Goal: Information Seeking & Learning: Learn about a topic

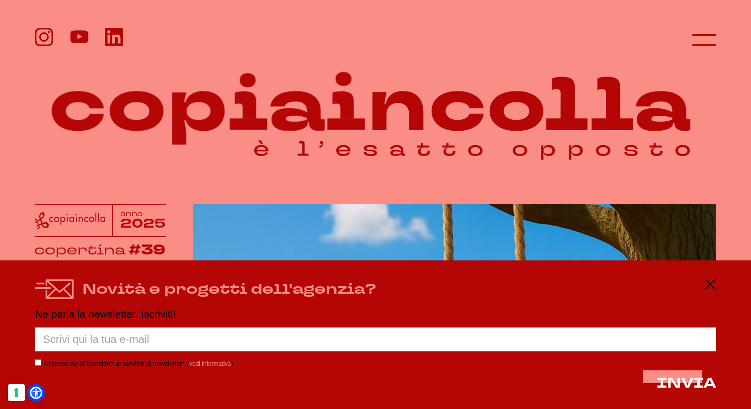
click at [684, 44] on div at bounding box center [375, 40] width 681 height 24
click at [691, 45] on div at bounding box center [375, 40] width 681 height 24
click at [715, 280] on icon at bounding box center [710, 284] width 12 height 12
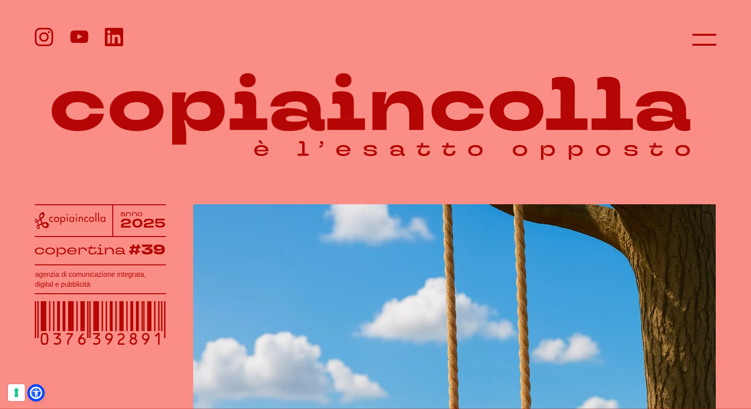
click at [715, 22] on header at bounding box center [375, 32] width 751 height 64
click at [702, 41] on icon at bounding box center [704, 40] width 24 height 24
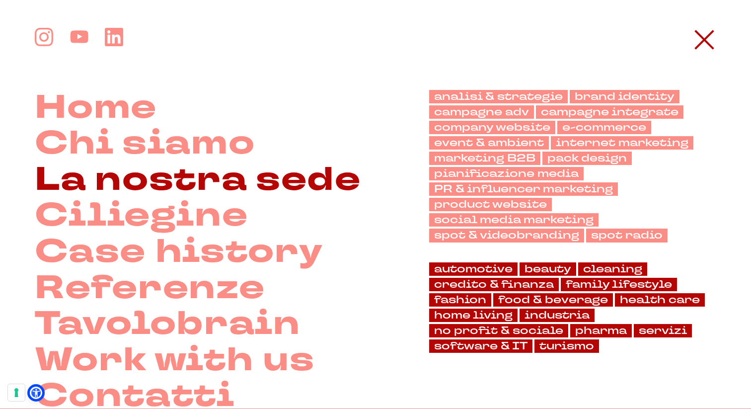
click at [250, 181] on link "La nostra sede" at bounding box center [198, 180] width 326 height 36
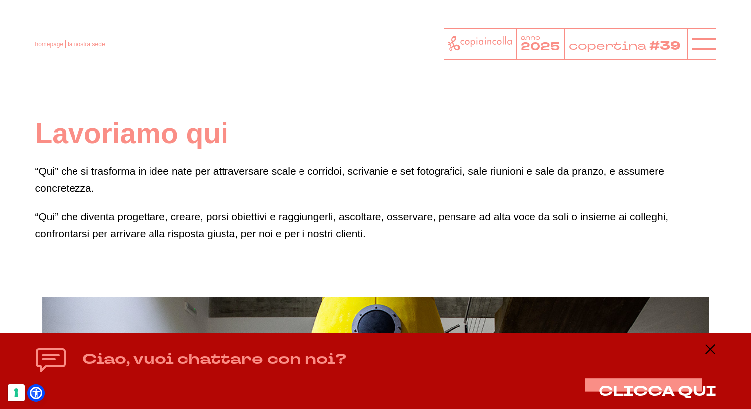
scroll to position [1, 0]
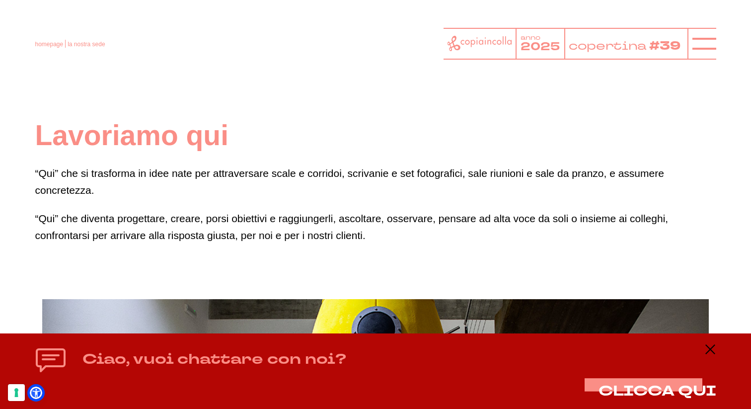
click at [716, 38] on header "homepage la nostra sede anno 2025 copertina #39" at bounding box center [375, 35] width 751 height 71
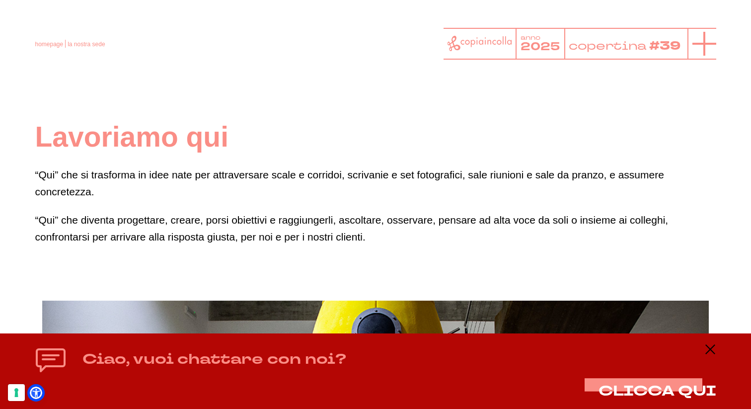
scroll to position [0, 0]
click at [697, 40] on icon at bounding box center [704, 44] width 24 height 24
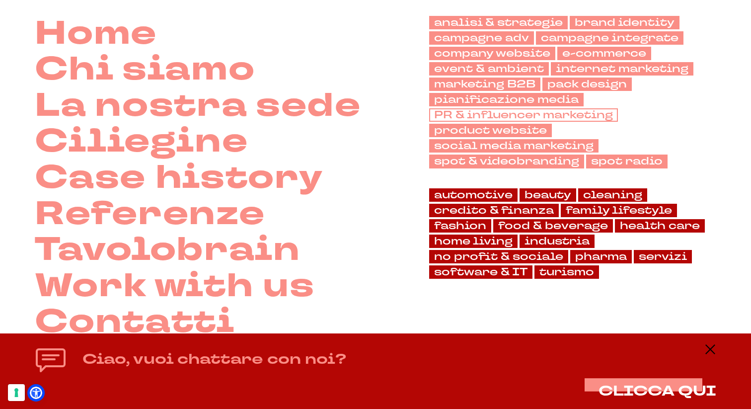
scroll to position [86, 0]
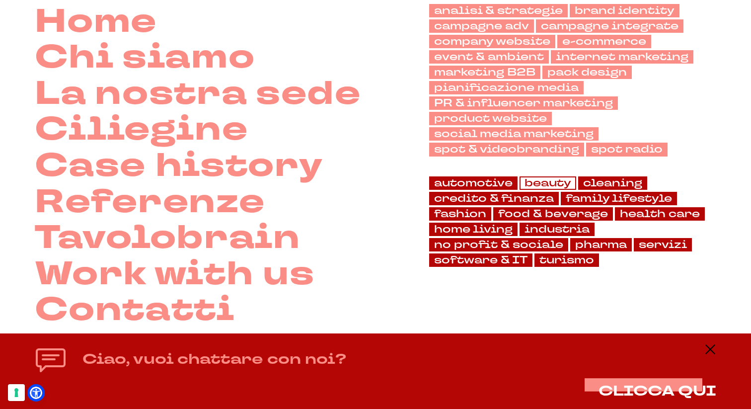
click at [552, 182] on link "beauty" at bounding box center [547, 182] width 57 height 13
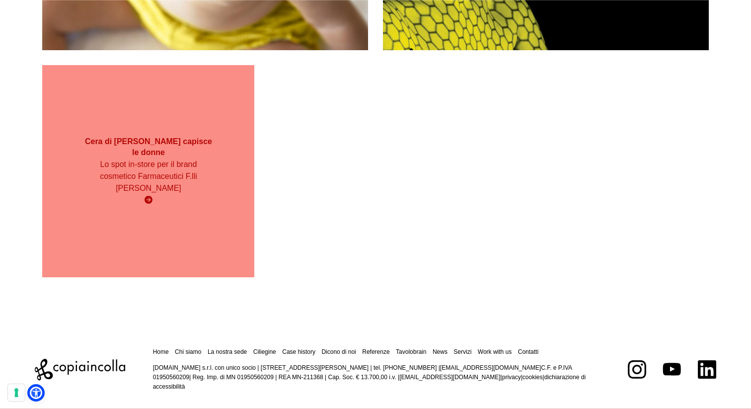
scroll to position [729, 0]
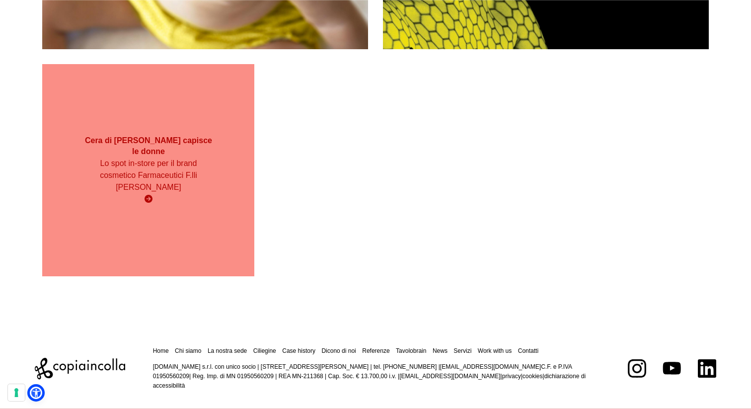
click at [220, 203] on div "Cera di Cupra capisce le donne Lo spot in-store per il brand cosmetico Farmaceu…" at bounding box center [148, 170] width 212 height 212
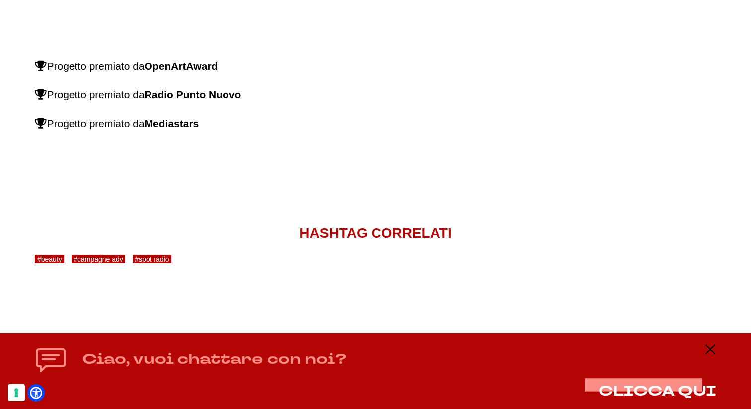
scroll to position [2552, 0]
click at [598, 390] on button "CLICCA QUI" at bounding box center [657, 391] width 118 height 16
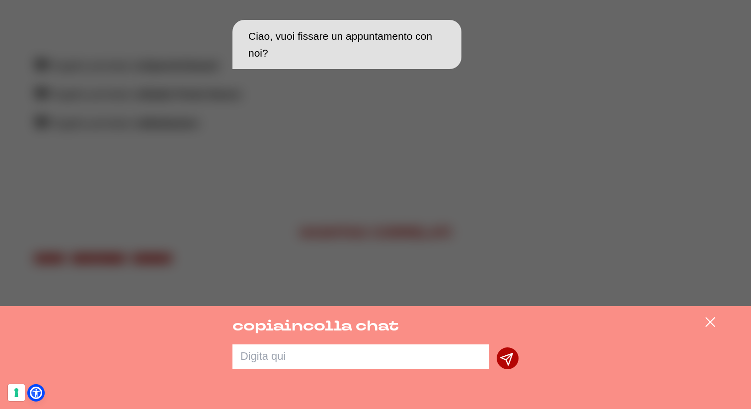
click at [712, 315] on div "copiaincolla chat" at bounding box center [375, 357] width 751 height 103
click at [710, 317] on icon at bounding box center [710, 322] width 12 height 12
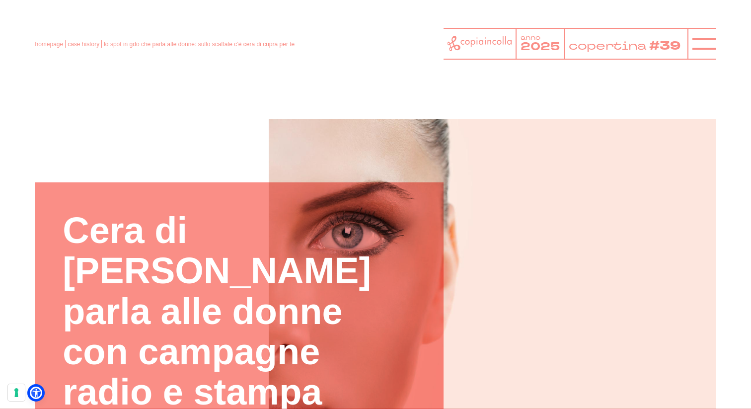
scroll to position [0, 0]
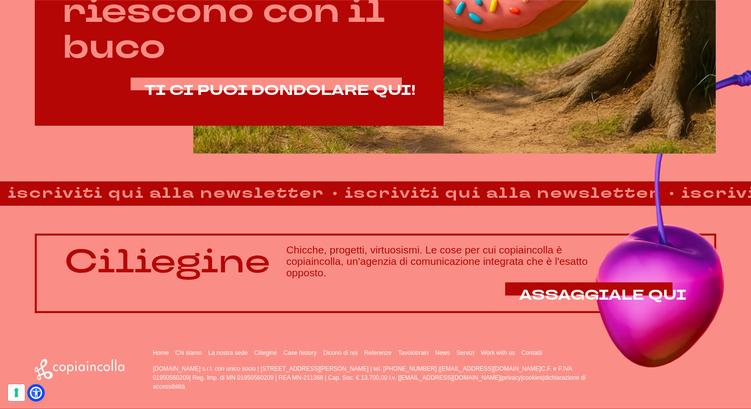
scroll to position [637, 0]
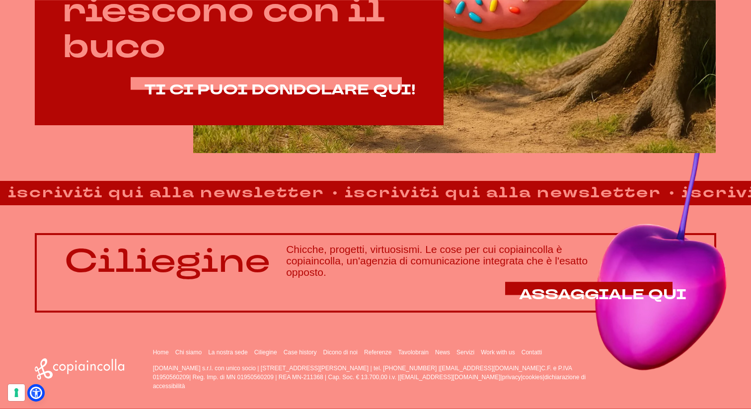
drag, startPoint x: 326, startPoint y: 368, endPoint x: 386, endPoint y: 367, distance: 60.1
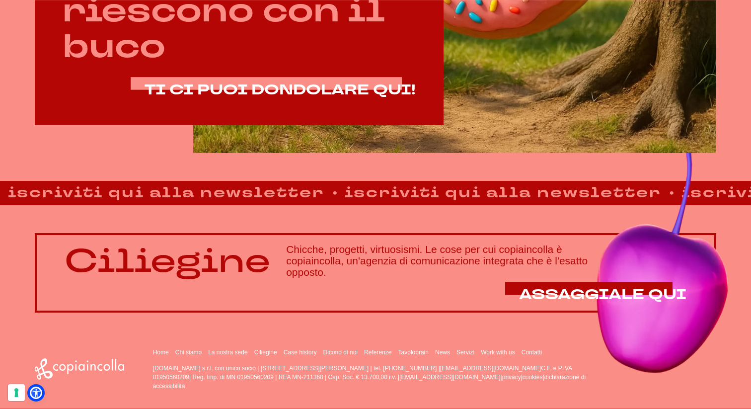
click at [387, 368] on p "[DOMAIN_NAME] s.r.l. con unico socio | [STREET_ADDRESS][PERSON_NAME] | tel. [PH…" at bounding box center [378, 376] width 450 height 27
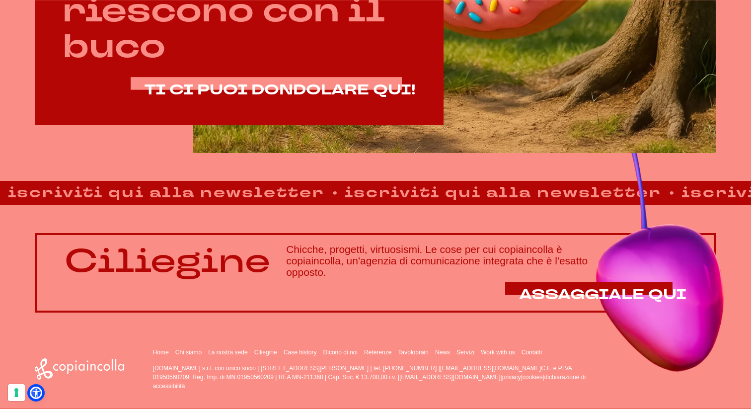
click at [386, 367] on p "[DOMAIN_NAME] s.r.l. con unico socio | [STREET_ADDRESS][PERSON_NAME] | tel. [PH…" at bounding box center [378, 376] width 450 height 27
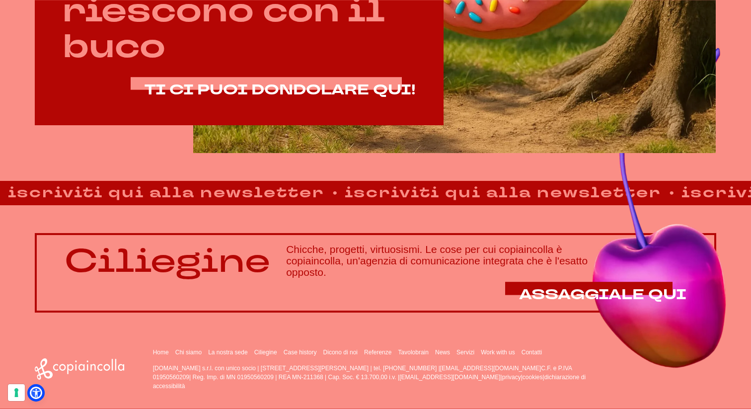
drag, startPoint x: 386, startPoint y: 367, endPoint x: 352, endPoint y: 367, distance: 33.8
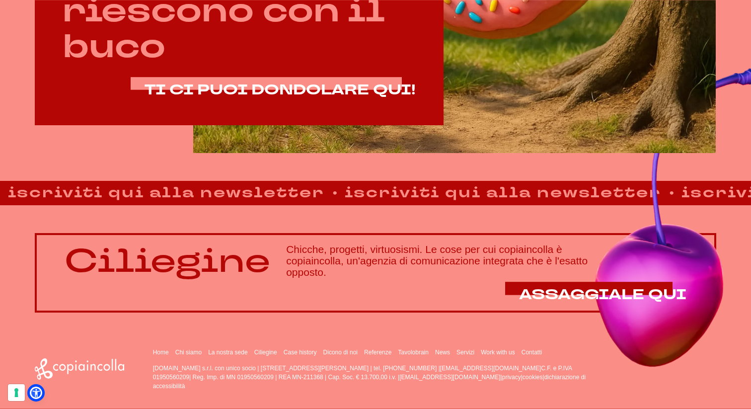
click at [352, 367] on p "copiaincolla.com s.r.l. con unico socio | via Bachelet, 12 | 46051 San Giorgio …" at bounding box center [378, 376] width 450 height 27
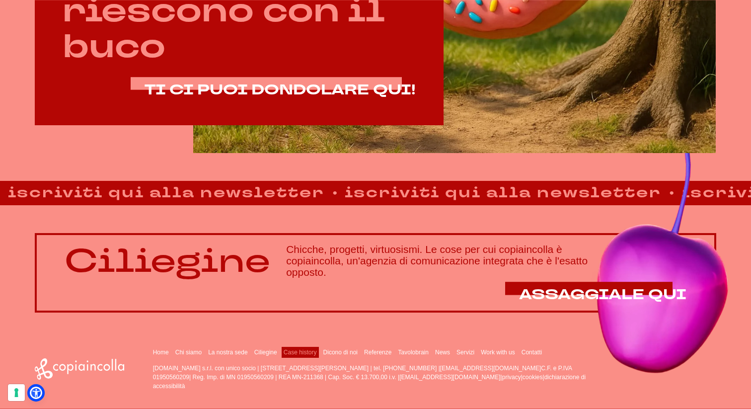
click at [292, 352] on link "Case history" at bounding box center [300, 352] width 33 height 7
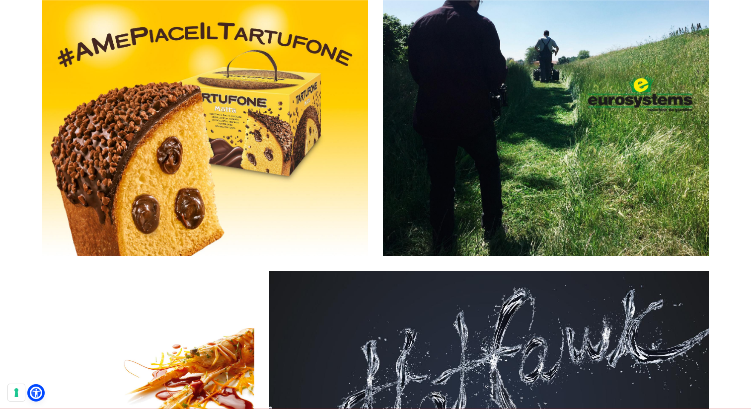
scroll to position [11075, 0]
